Goal: Task Accomplishment & Management: Manage account settings

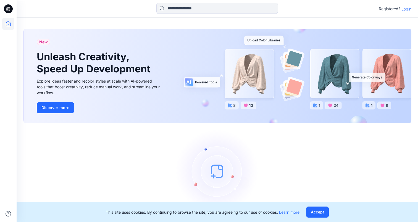
click at [409, 7] on p "Login" at bounding box center [407, 9] width 10 height 6
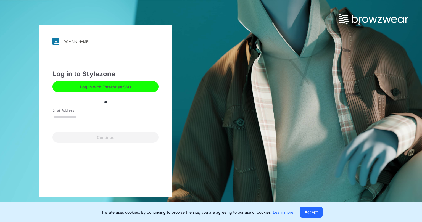
click at [85, 118] on input "Email Address" at bounding box center [106, 117] width 106 height 8
type input "**********"
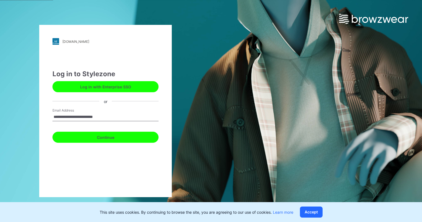
click at [100, 138] on button "Continue" at bounding box center [106, 137] width 106 height 11
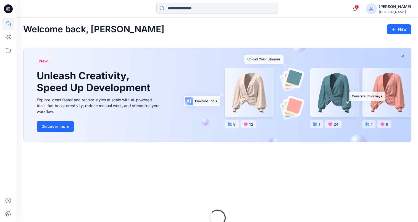
click at [307, 210] on div "Loading..." at bounding box center [217, 218] width 388 height 138
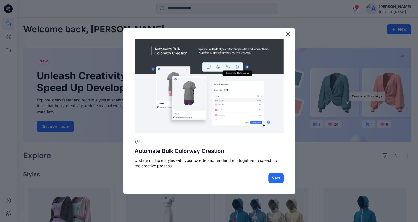
click at [289, 34] on button "×" at bounding box center [288, 34] width 5 height 9
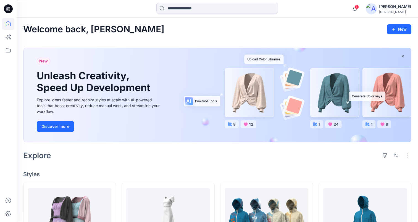
click at [391, 7] on div "[PERSON_NAME]" at bounding box center [395, 6] width 32 height 7
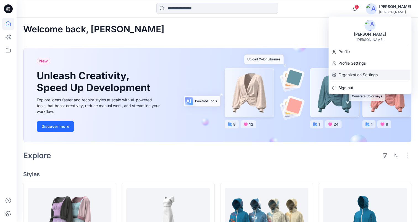
click at [362, 76] on p "Organization Settings" at bounding box center [358, 75] width 39 height 11
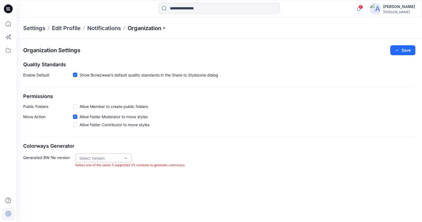
click at [134, 27] on p "Organization" at bounding box center [147, 28] width 39 height 8
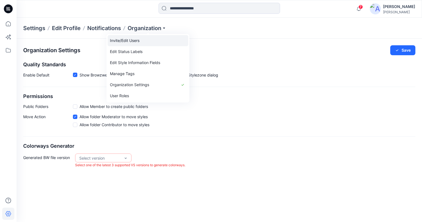
click at [138, 42] on link "Invite/Edit Users" at bounding box center [148, 40] width 81 height 11
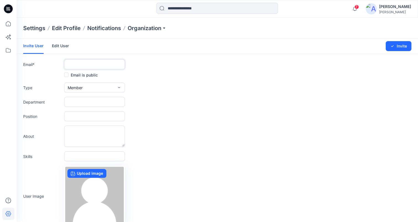
click at [74, 64] on input "text" at bounding box center [94, 64] width 61 height 10
paste input "**********"
type input "**********"
click at [85, 86] on button "Member" at bounding box center [94, 88] width 61 height 10
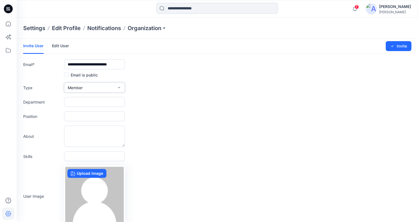
scroll to position [0, 0]
click at [85, 86] on button "Member" at bounding box center [94, 88] width 61 height 10
click at [94, 105] on input "text" at bounding box center [94, 102] width 61 height 10
click at [249, 50] on div "Invite User Edit User Changes Saved Invite" at bounding box center [218, 46] width 402 height 15
click at [394, 47] on icon "submit" at bounding box center [392, 46] width 4 height 4
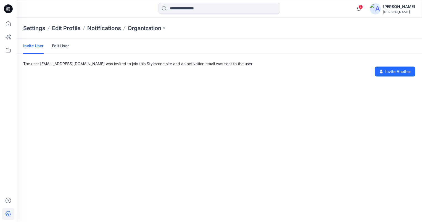
click at [70, 104] on div "Invite User Edit User The user [EMAIL_ADDRESS][DOMAIN_NAME] was invited to join…" at bounding box center [220, 131] width 406 height 184
click at [364, 12] on icon "button" at bounding box center [359, 8] width 11 height 11
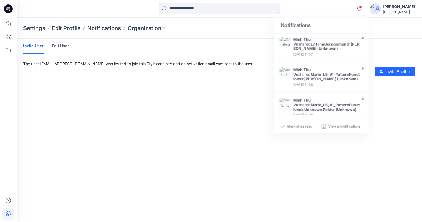
click at [222, 101] on div "Invite User Edit User The user [EMAIL_ADDRESS][DOMAIN_NAME] was invited to join…" at bounding box center [220, 131] width 406 height 184
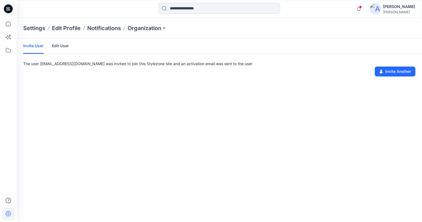
click at [209, 45] on div "Invite User Edit User" at bounding box center [220, 46] width 406 height 15
